Goal: Task Accomplishment & Management: Complete application form

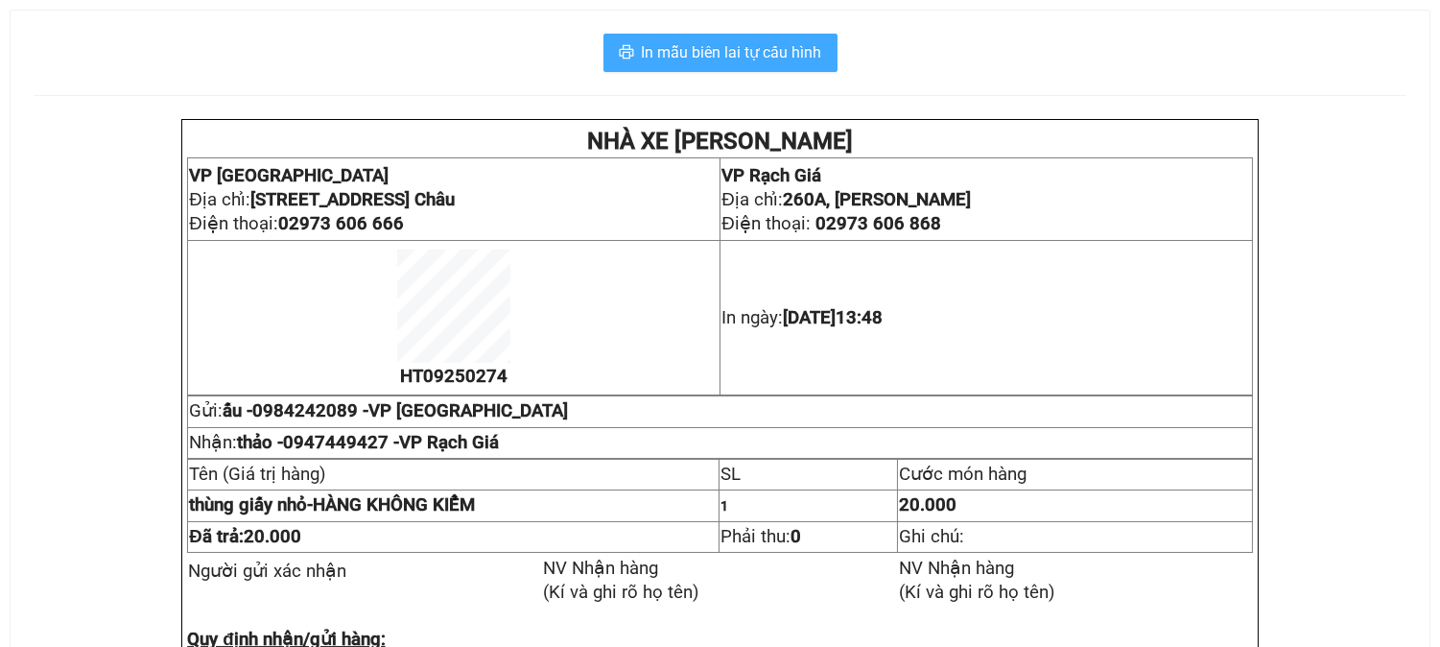
click at [754, 44] on span "In mẫu biên lai tự cấu hình" at bounding box center [732, 52] width 180 height 24
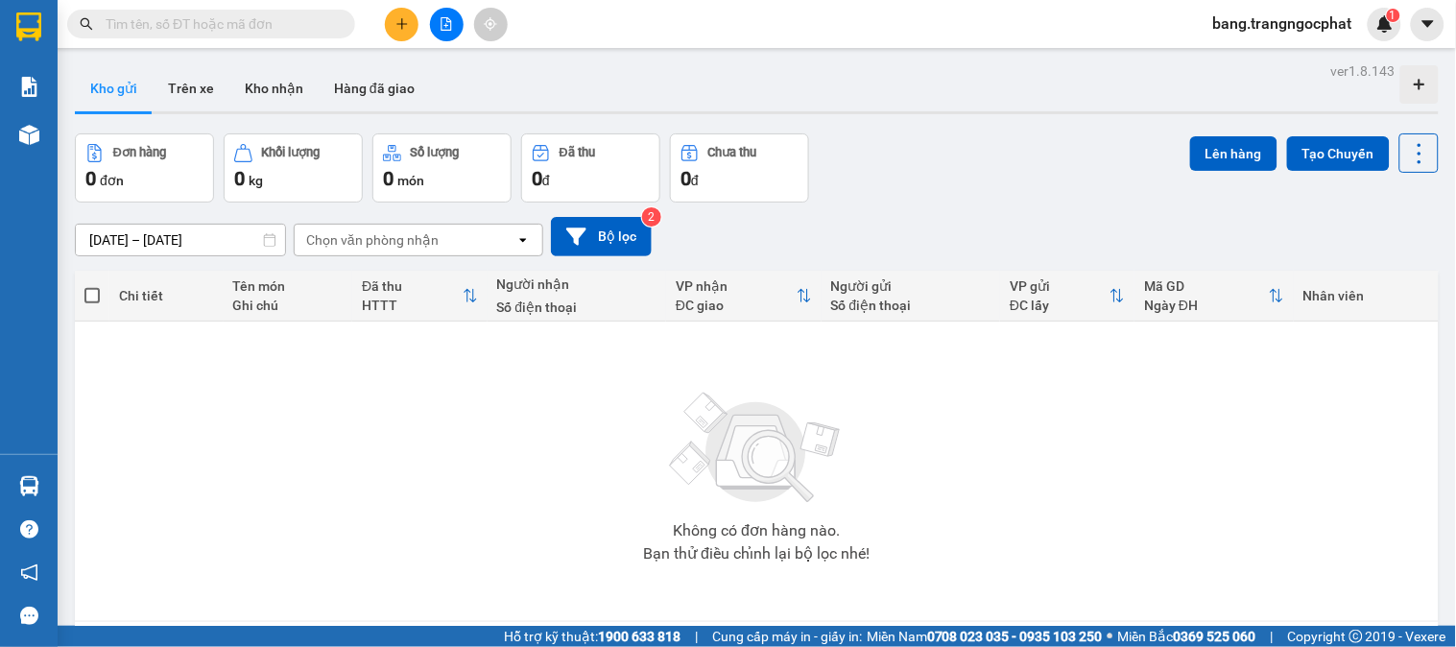
click at [188, 11] on span at bounding box center [211, 24] width 288 height 29
click at [186, 22] on input "text" at bounding box center [219, 23] width 226 height 21
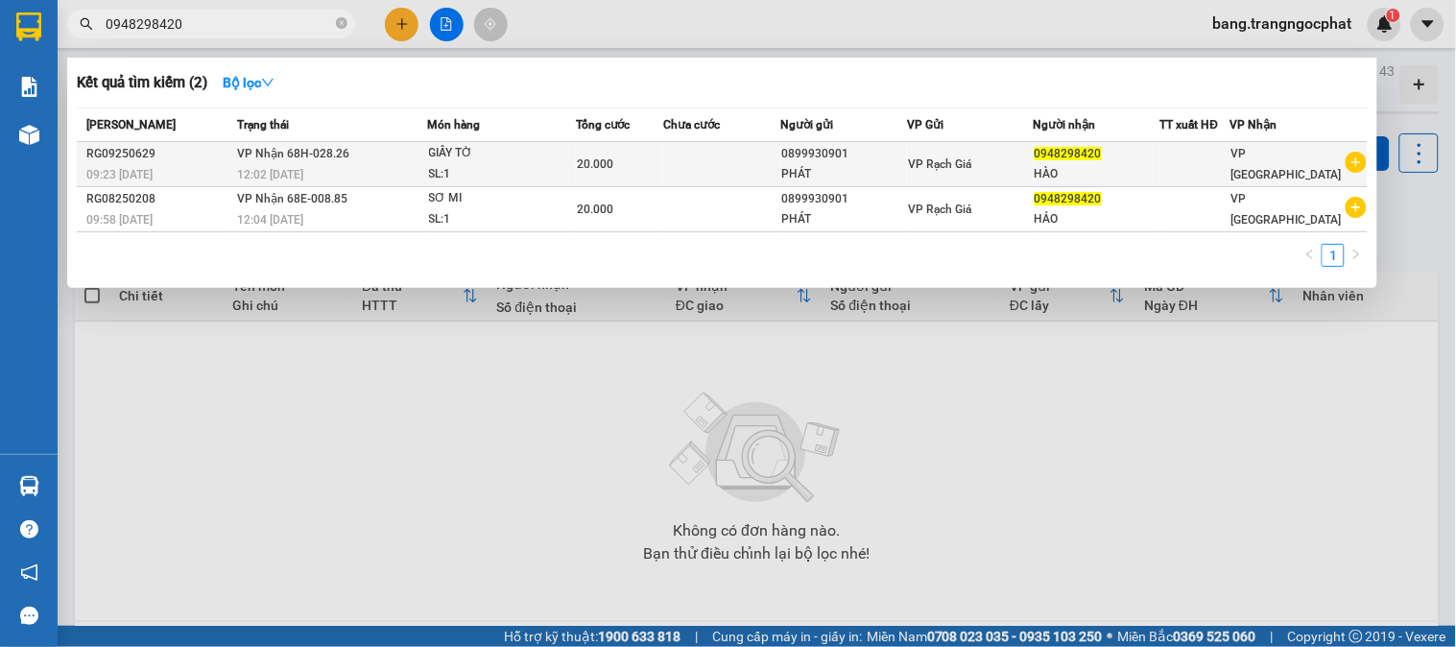
type input "0948298420"
click at [768, 167] on td at bounding box center [721, 164] width 117 height 45
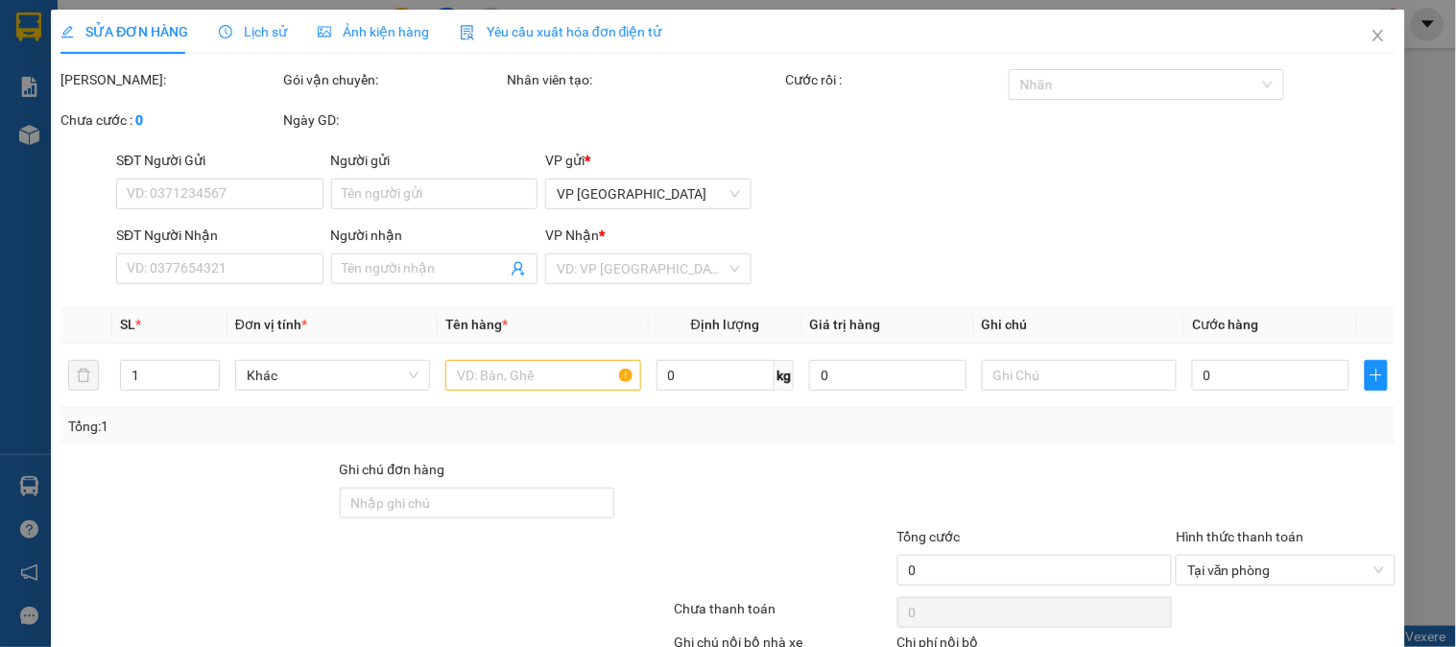
type input "0899930901"
type input "PHÁT"
type input "0948298420"
type input "HÀO"
type input "20.000"
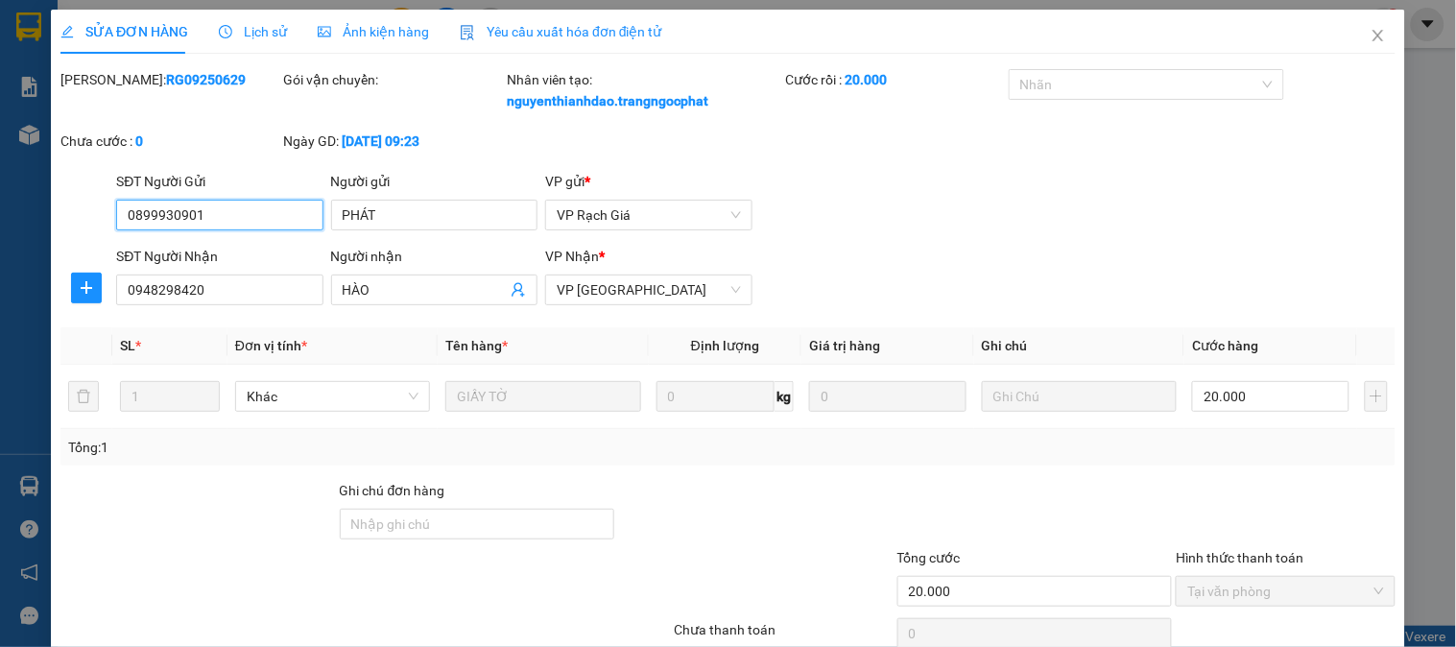
scroll to position [147, 0]
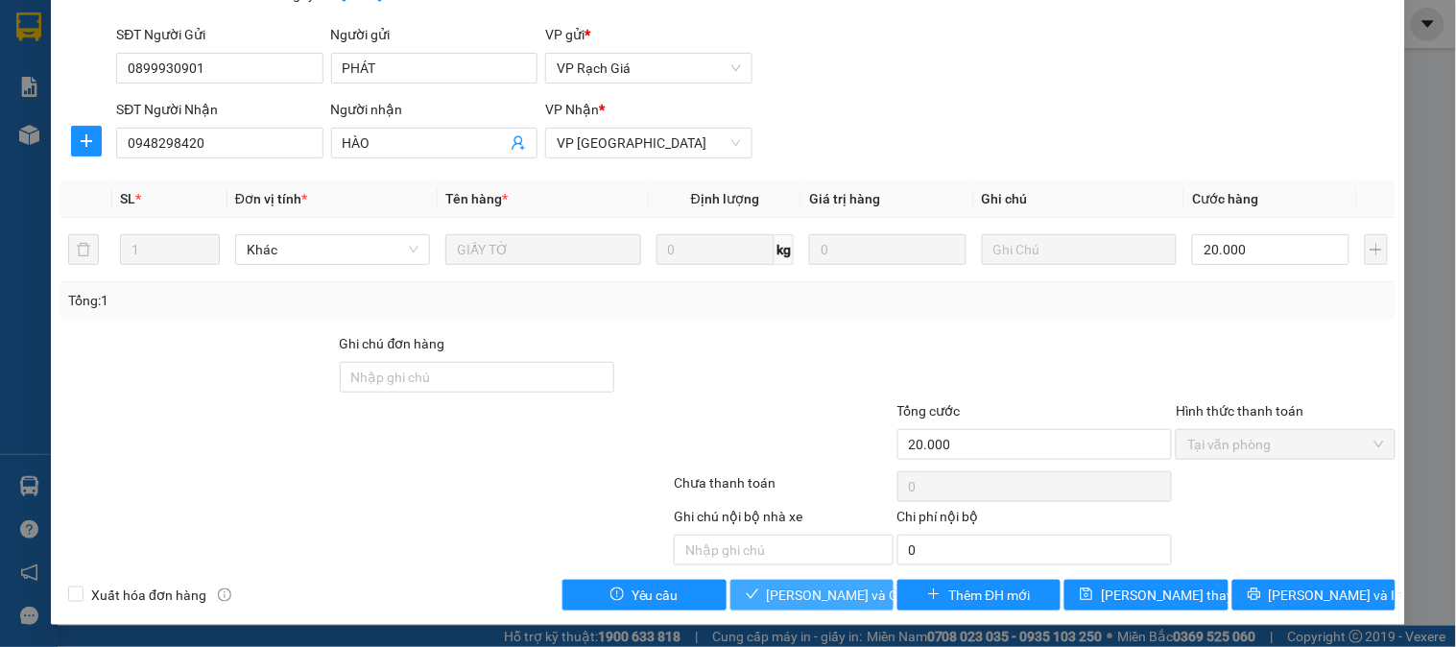
click at [810, 591] on span "[PERSON_NAME] và Giao hàng" at bounding box center [859, 594] width 184 height 21
